Goal: Information Seeking & Learning: Learn about a topic

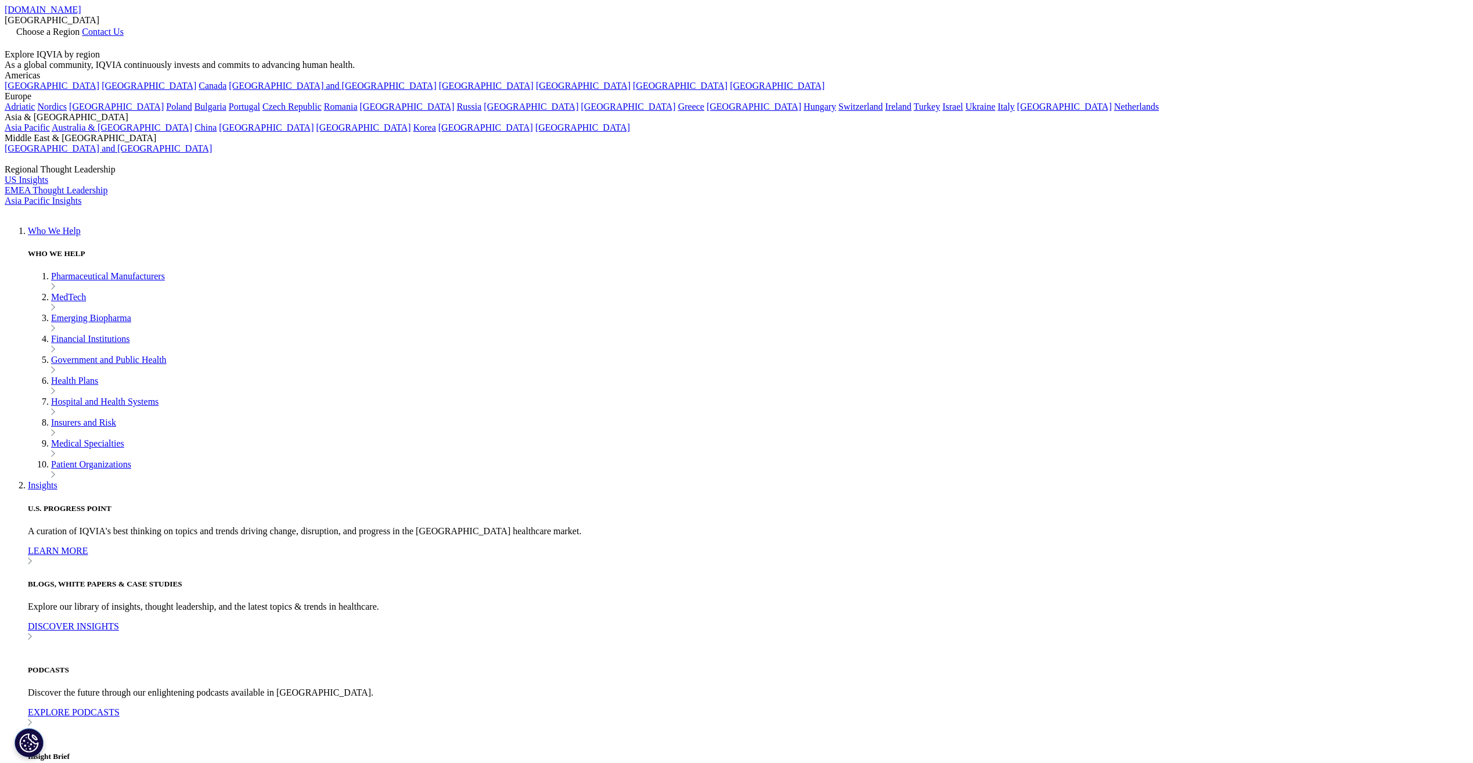
scroll to position [266, 685]
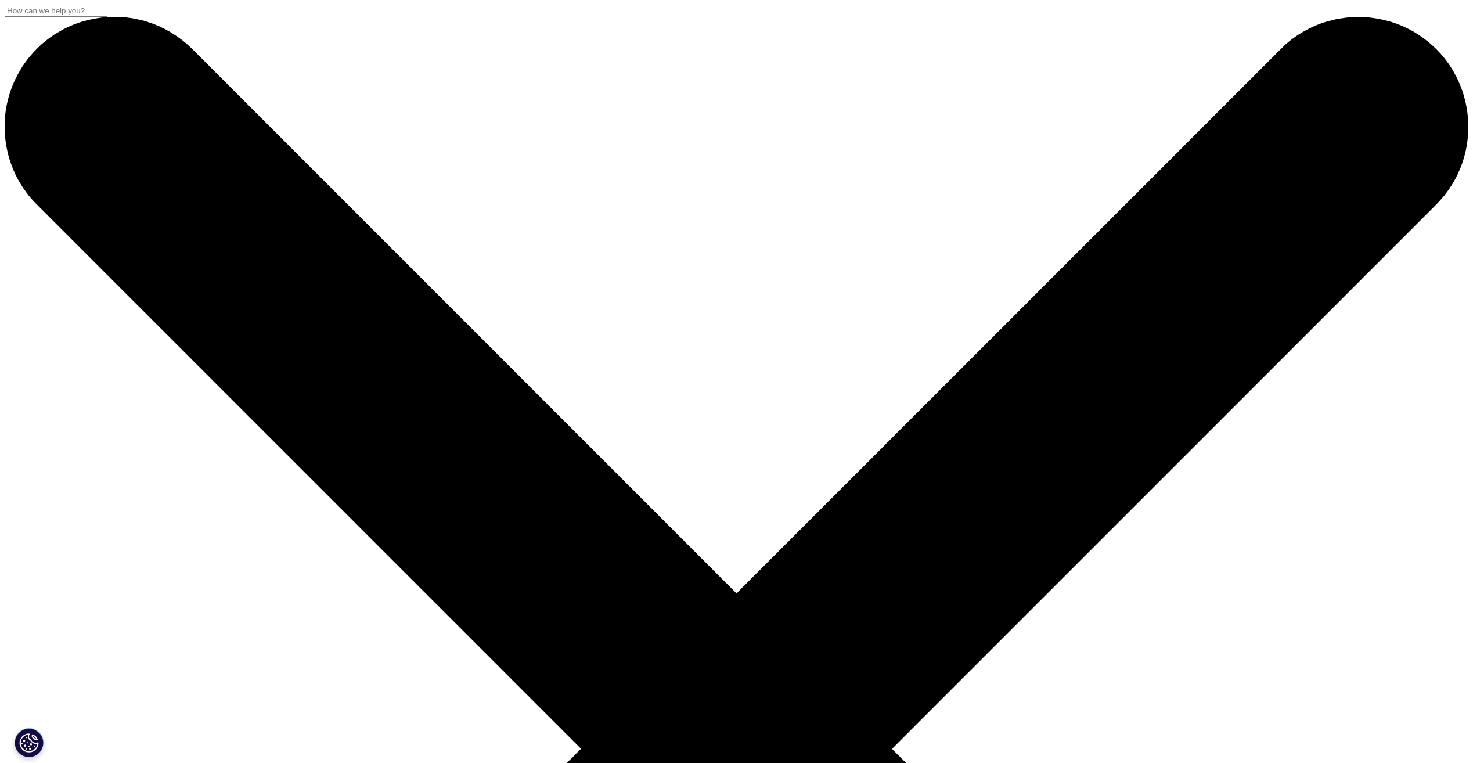
drag, startPoint x: 415, startPoint y: 163, endPoint x: 665, endPoint y: 193, distance: 252.1
copy div "Early Learnings: Transforming Hub Services with AI"
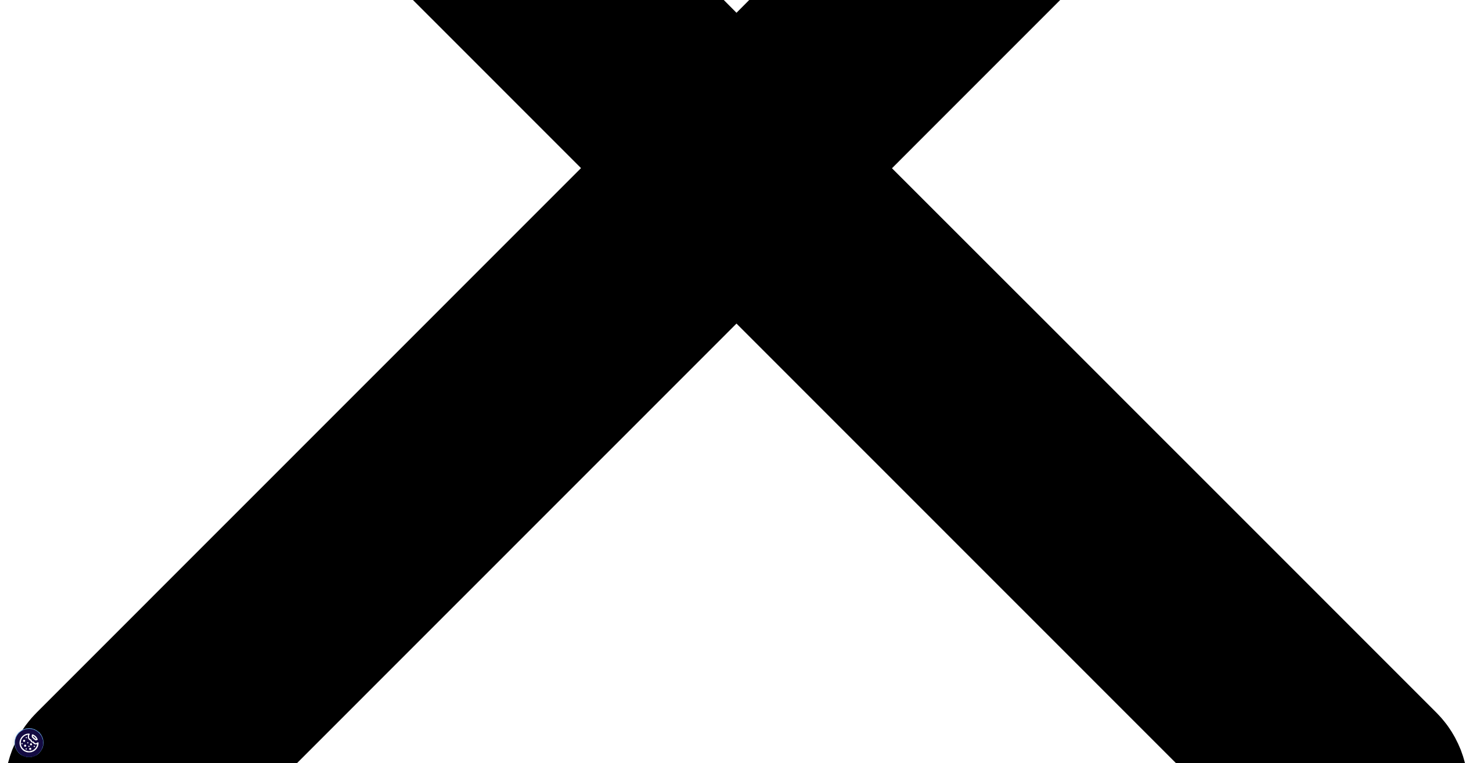
scroll to position [97, 0]
